Goal: Task Accomplishment & Management: Use online tool/utility

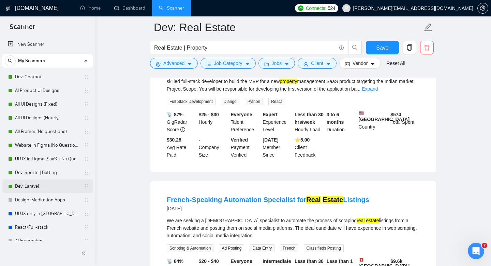
click at [42, 181] on link "Dev: Laravel" at bounding box center [47, 186] width 65 height 14
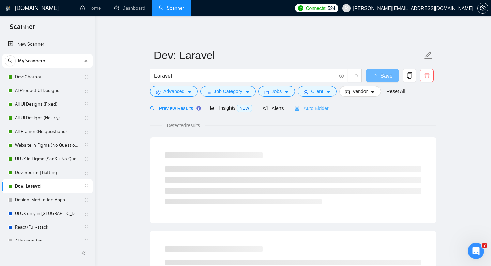
click at [326, 116] on div "Auto Bidder" at bounding box center [312, 108] width 34 height 16
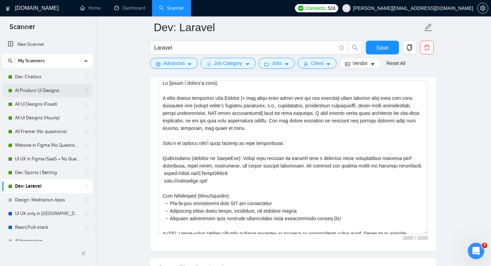
drag, startPoint x: 88, startPoint y: 186, endPoint x: 80, endPoint y: 95, distance: 91.5
click at [80, 95] on div "Dev: Chatbot AI Product UI Designs All UI Designs (Fixed) All UI Designs (Hourl…" at bounding box center [47, 206] width 90 height 273
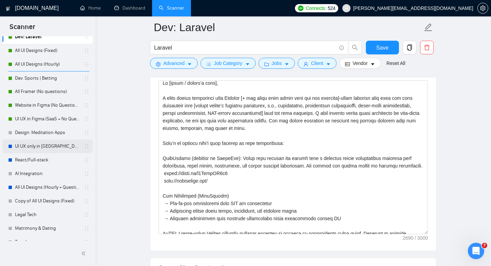
scroll to position [102, 0]
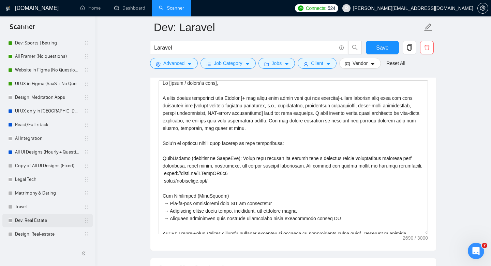
click at [32, 220] on link "Dev: Real Estate" at bounding box center [47, 220] width 65 height 14
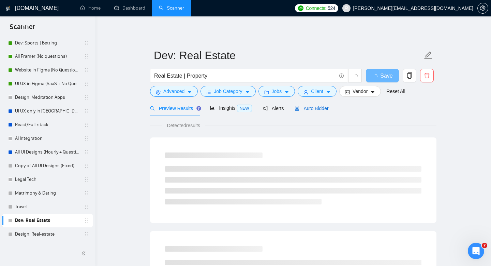
click at [319, 109] on span "Auto Bidder" at bounding box center [312, 107] width 34 height 5
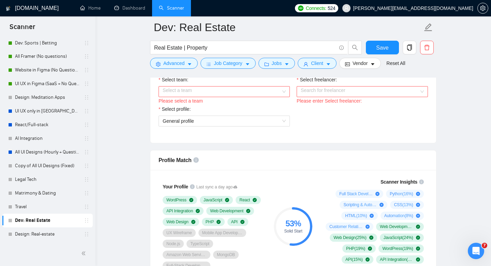
scroll to position [380, 0]
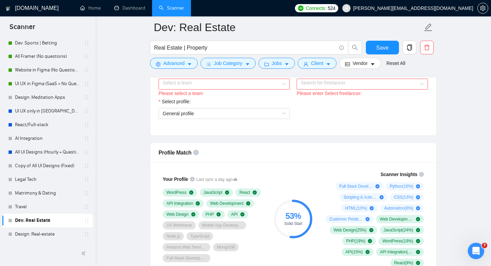
click at [263, 85] on input "Select team:" at bounding box center [222, 84] width 118 height 10
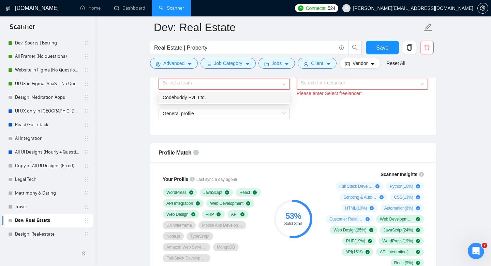
click at [257, 95] on div "Codebuddy Pvt. Ltd." at bounding box center [224, 98] width 123 height 8
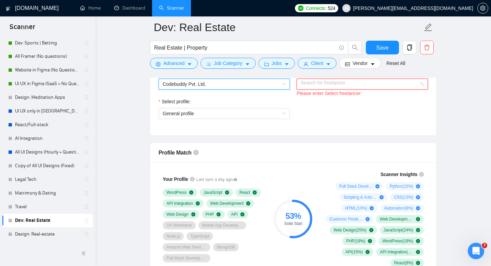
click at [322, 89] on div "Search for freelancer" at bounding box center [362, 83] width 131 height 11
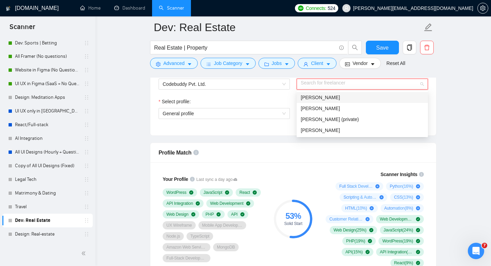
click at [320, 100] on div "[PERSON_NAME]" at bounding box center [362, 98] width 123 height 8
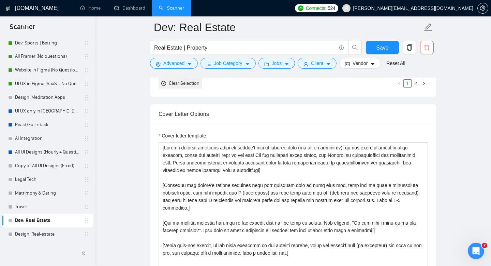
scroll to position [746, 0]
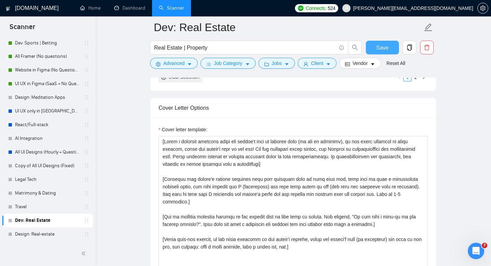
click at [386, 49] on span "Save" at bounding box center [382, 47] width 12 height 9
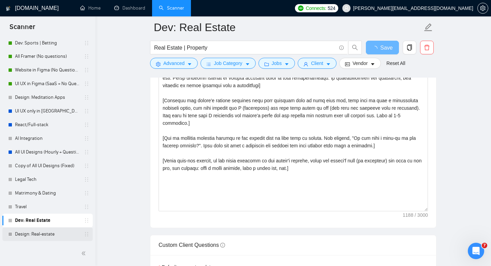
click at [41, 234] on link "Design: Real-estate" at bounding box center [47, 234] width 65 height 14
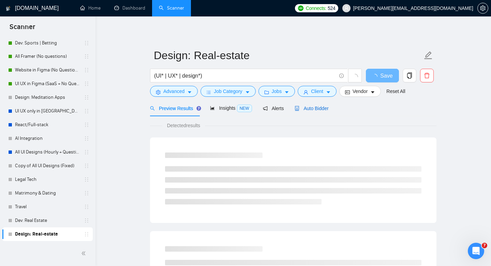
click at [318, 110] on span "Auto Bidder" at bounding box center [312, 107] width 34 height 5
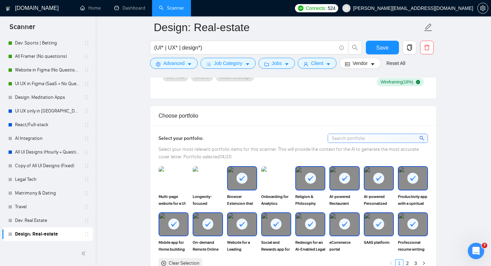
scroll to position [739, 0]
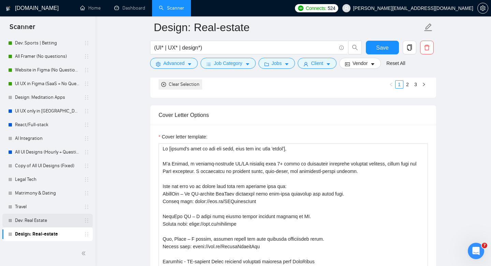
click at [55, 218] on link "Dev: Real Estate" at bounding box center [47, 220] width 65 height 14
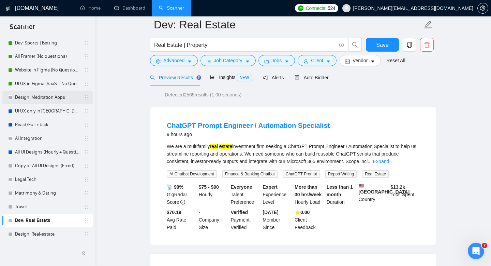
scroll to position [58, 0]
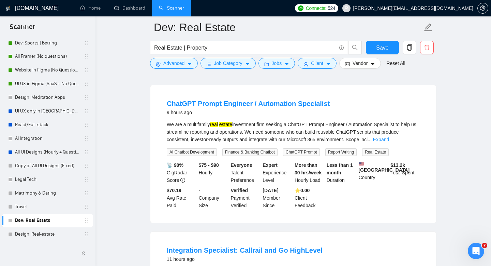
click at [33, 218] on link "Dev: Real Estate" at bounding box center [47, 220] width 65 height 14
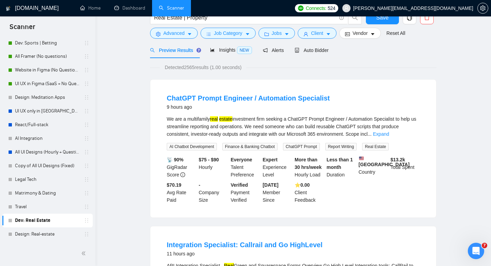
scroll to position [0, 0]
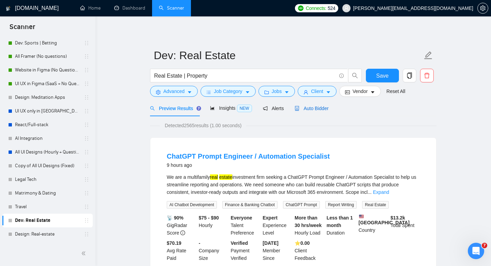
click at [321, 109] on span "Auto Bidder" at bounding box center [312, 107] width 34 height 5
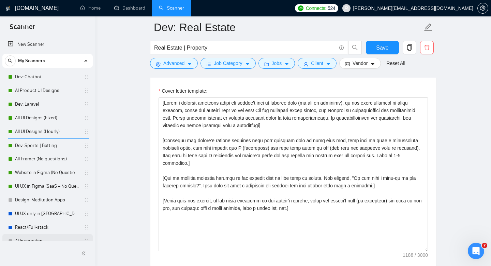
scroll to position [3, 0]
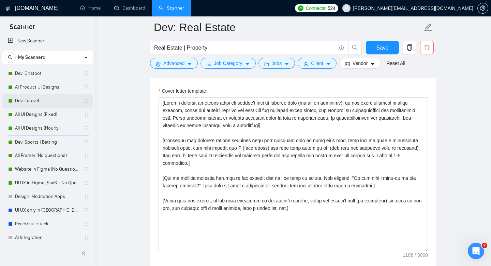
drag, startPoint x: 34, startPoint y: 102, endPoint x: 45, endPoint y: 100, distance: 10.9
click at [34, 102] on link "Dev: Laravel" at bounding box center [47, 101] width 65 height 14
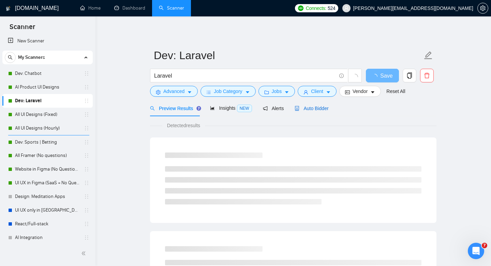
click at [306, 112] on div "Auto Bidder" at bounding box center [312, 108] width 34 height 8
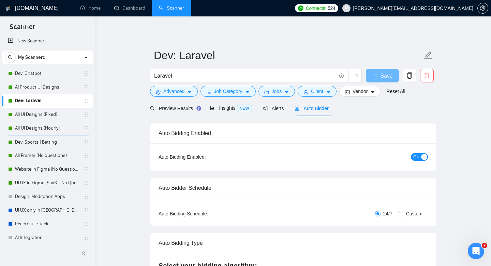
checkbox input "true"
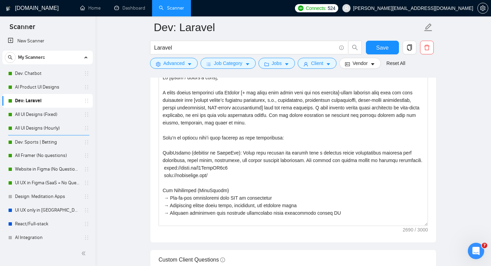
scroll to position [819, 0]
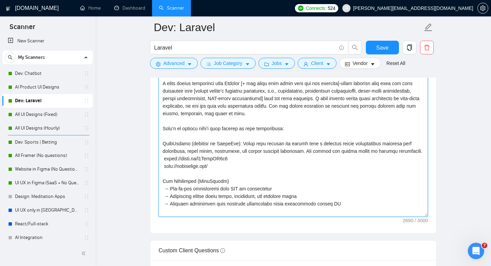
click at [261, 166] on textarea "Cover letter template:" at bounding box center [294, 140] width 270 height 154
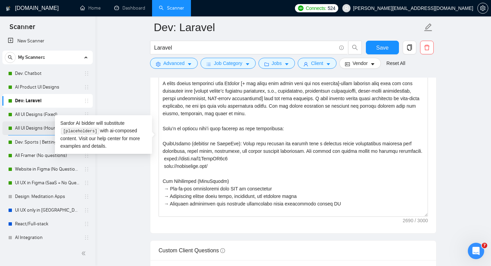
click at [33, 123] on link "All UI Designs (Hourly)" at bounding box center [47, 128] width 65 height 14
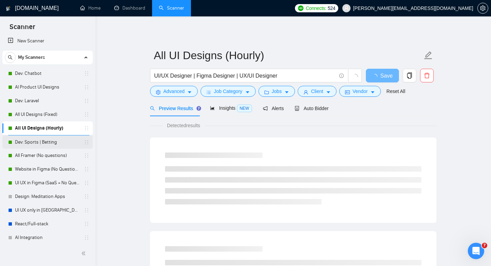
click at [30, 145] on link "Dev: Sports | Betting" at bounding box center [47, 142] width 65 height 14
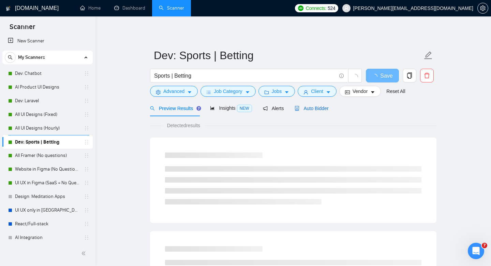
click at [321, 111] on span "Auto Bidder" at bounding box center [312, 107] width 34 height 5
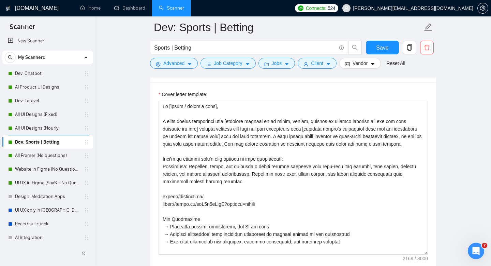
scroll to position [803, 0]
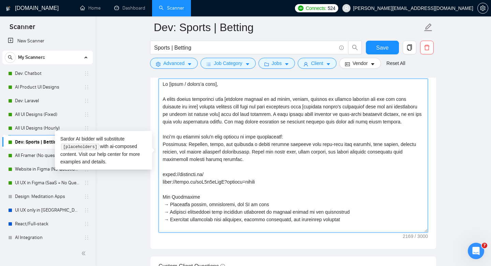
drag, startPoint x: 202, startPoint y: 106, endPoint x: 163, endPoint y: 99, distance: 39.7
click at [163, 99] on textarea "Cover letter template:" at bounding box center [294, 155] width 270 height 154
drag, startPoint x: 316, startPoint y: 106, endPoint x: 203, endPoint y: 108, distance: 113.3
click at [203, 108] on textarea "Cover letter template:" at bounding box center [294, 155] width 270 height 154
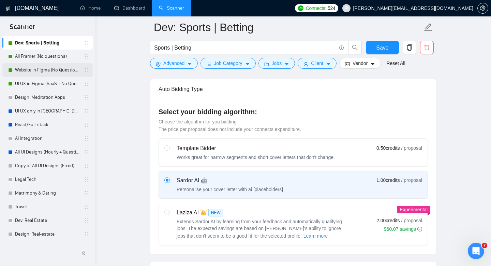
scroll to position [173, 0]
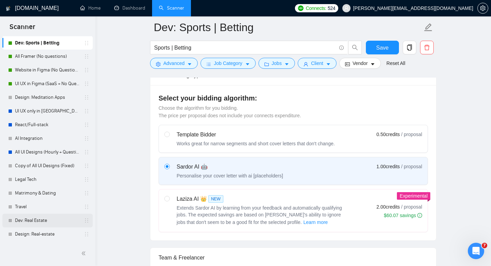
click at [38, 217] on link "Dev: Real Estate" at bounding box center [47, 220] width 65 height 14
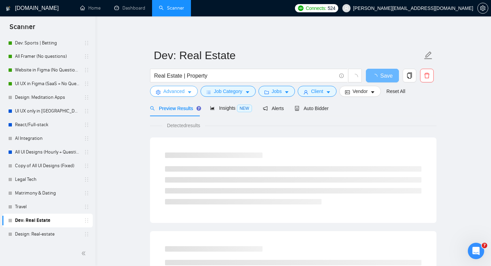
click at [182, 92] on span "Advanced" at bounding box center [173, 91] width 21 height 8
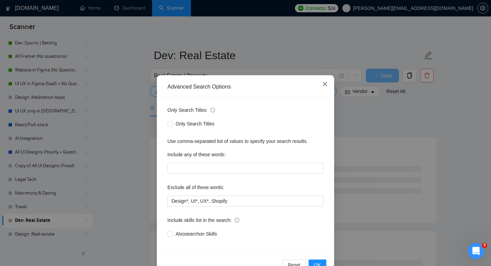
click at [323, 83] on icon "close" at bounding box center [325, 83] width 5 height 5
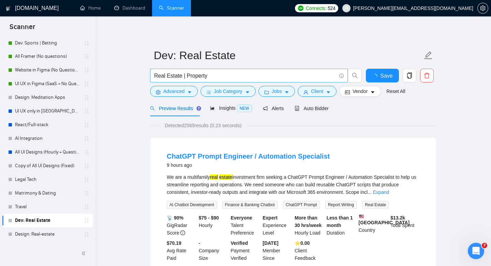
click at [241, 77] on input "Real Estate | Property" at bounding box center [245, 75] width 182 height 9
click at [391, 77] on button "Save" at bounding box center [382, 76] width 33 height 14
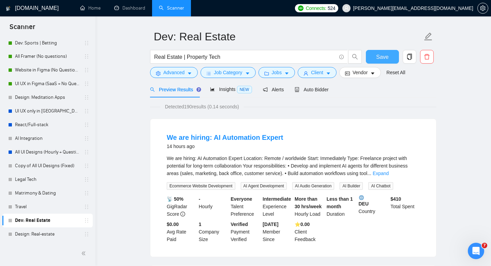
scroll to position [22, 0]
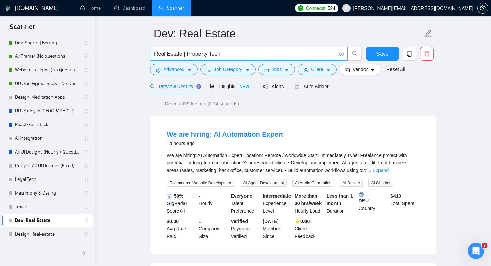
click at [215, 53] on input "Real Estate | Property Tech" at bounding box center [245, 53] width 182 height 9
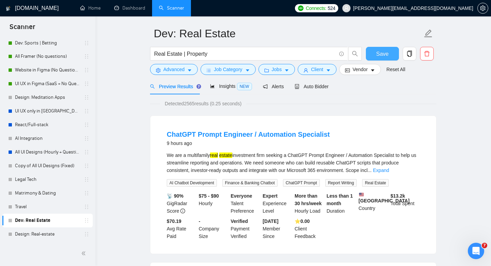
click at [377, 59] on button "Save" at bounding box center [382, 54] width 33 height 14
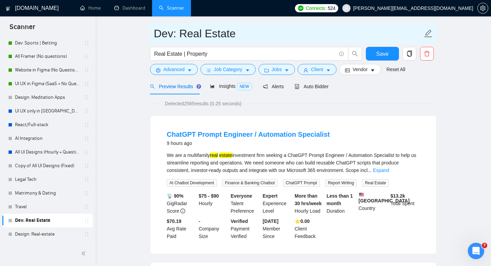
click at [242, 33] on input "Dev: Real Estate" at bounding box center [288, 33] width 269 height 17
click at [261, 36] on input "Dev: Real Estate" at bounding box center [288, 33] width 269 height 17
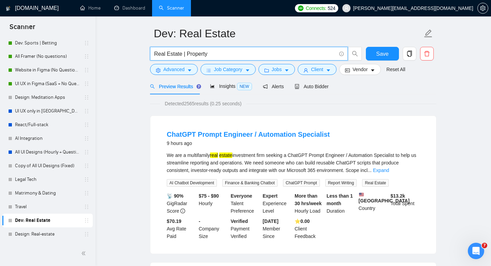
click at [199, 56] on input "Real Estate | Property" at bounding box center [245, 53] width 182 height 9
click at [383, 52] on span "Save" at bounding box center [382, 53] width 12 height 9
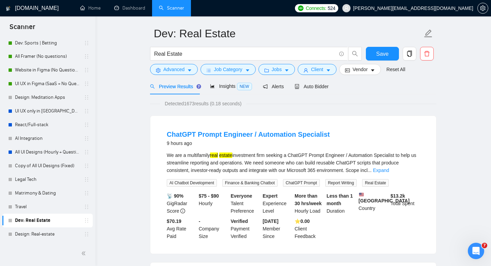
click at [269, 100] on div "Detected 1673 results (0.18 seconds)" at bounding box center [293, 104] width 287 height 8
click at [225, 50] on input "Real Estate" at bounding box center [245, 53] width 182 height 9
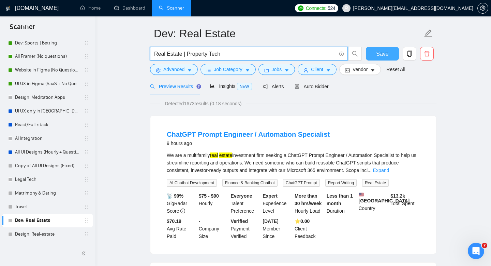
click at [378, 53] on span "Save" at bounding box center [382, 53] width 12 height 9
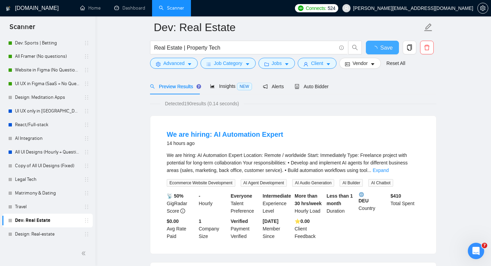
scroll to position [148, 0]
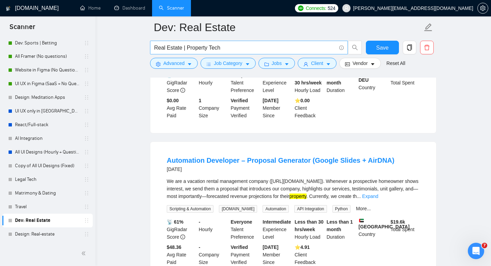
click at [183, 48] on input "Real Estate | Property Tech" at bounding box center [245, 47] width 182 height 9
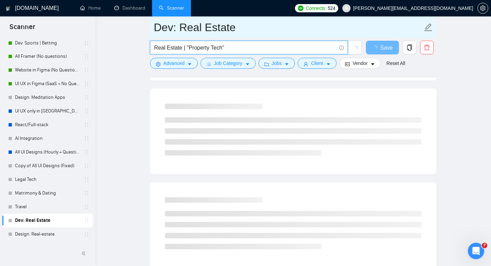
click at [335, 29] on input "Dev: Real Estate" at bounding box center [288, 27] width 269 height 17
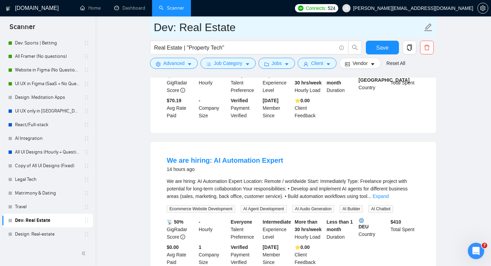
scroll to position [0, 0]
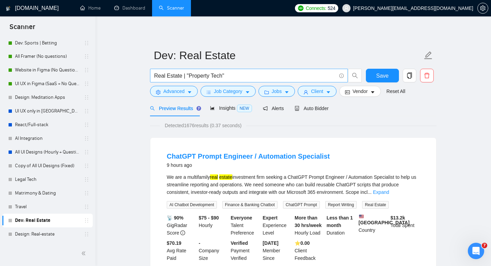
click at [181, 76] on input "Real Estate | "Property Tech"" at bounding box center [245, 75] width 182 height 9
type input ""Real Estate" | "Property Tech""
click at [370, 72] on button "Save" at bounding box center [382, 76] width 33 height 14
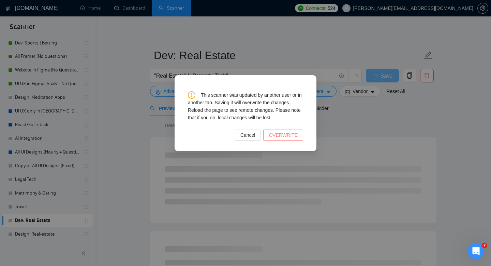
click at [283, 130] on button "OVERWRITE" at bounding box center [283, 134] width 40 height 11
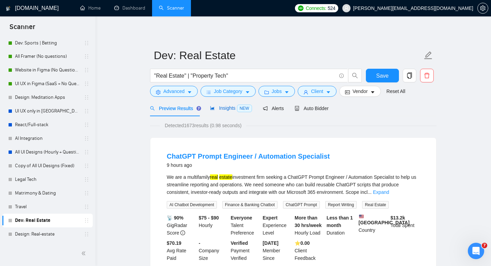
click at [235, 110] on span "Insights NEW" at bounding box center [231, 107] width 42 height 5
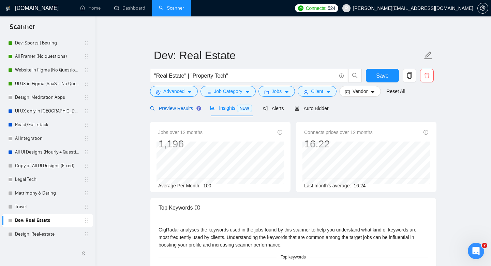
click at [181, 110] on span "Preview Results" at bounding box center [174, 107] width 49 height 5
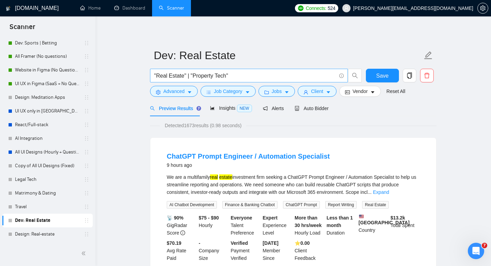
click at [223, 78] on input ""Real Estate" | "Property Tech"" at bounding box center [245, 75] width 182 height 9
type input "property"
click at [378, 74] on span "Save" at bounding box center [382, 75] width 12 height 9
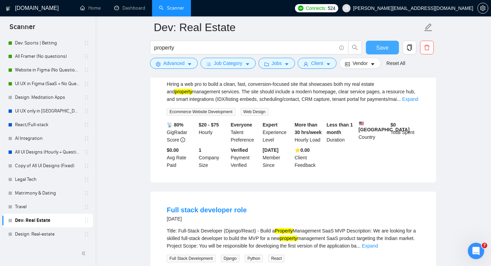
scroll to position [640, 0]
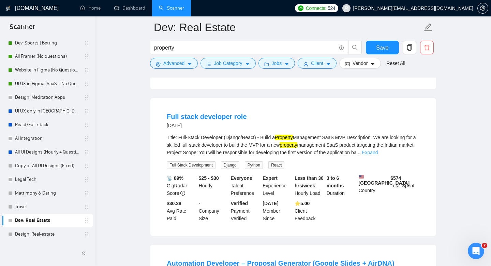
click at [378, 155] on link "Expand" at bounding box center [370, 151] width 16 height 5
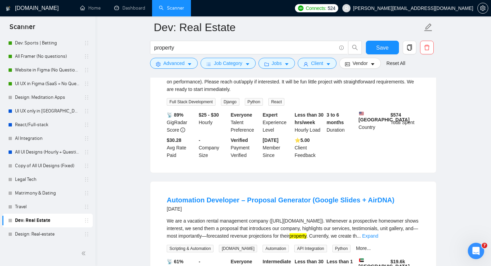
scroll to position [841, 0]
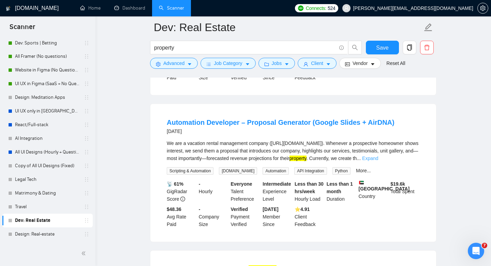
click at [378, 161] on link "Expand" at bounding box center [370, 157] width 16 height 5
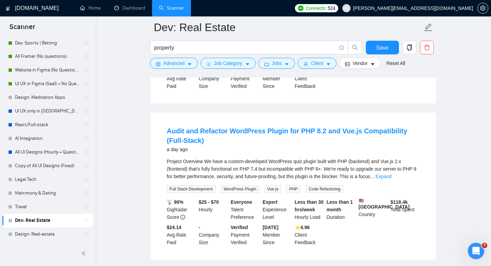
scroll to position [0, 0]
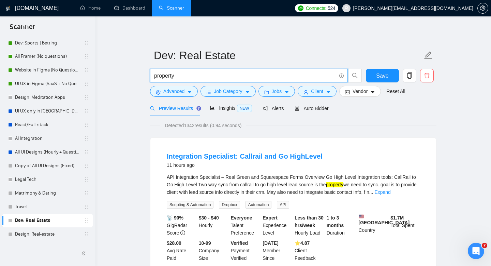
click at [199, 75] on input "property" at bounding box center [245, 75] width 182 height 9
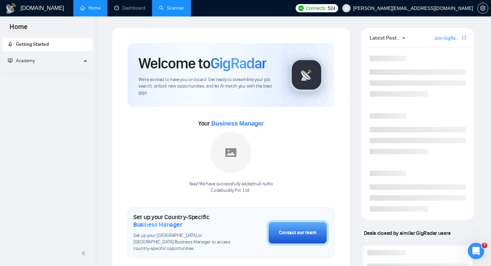
click at [182, 8] on link "Scanner" at bounding box center [171, 8] width 25 height 6
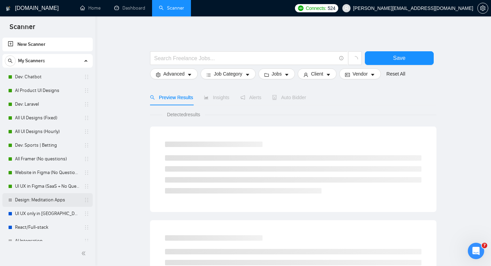
scroll to position [102, 0]
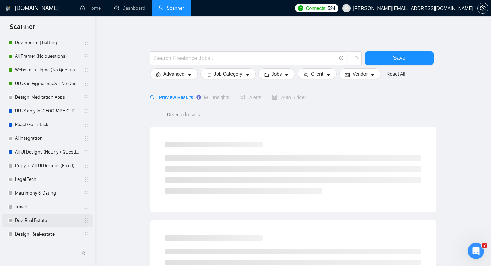
click at [23, 223] on link "Dev: Real Estate" at bounding box center [47, 220] width 65 height 14
